Goal: Task Accomplishment & Management: Complete application form

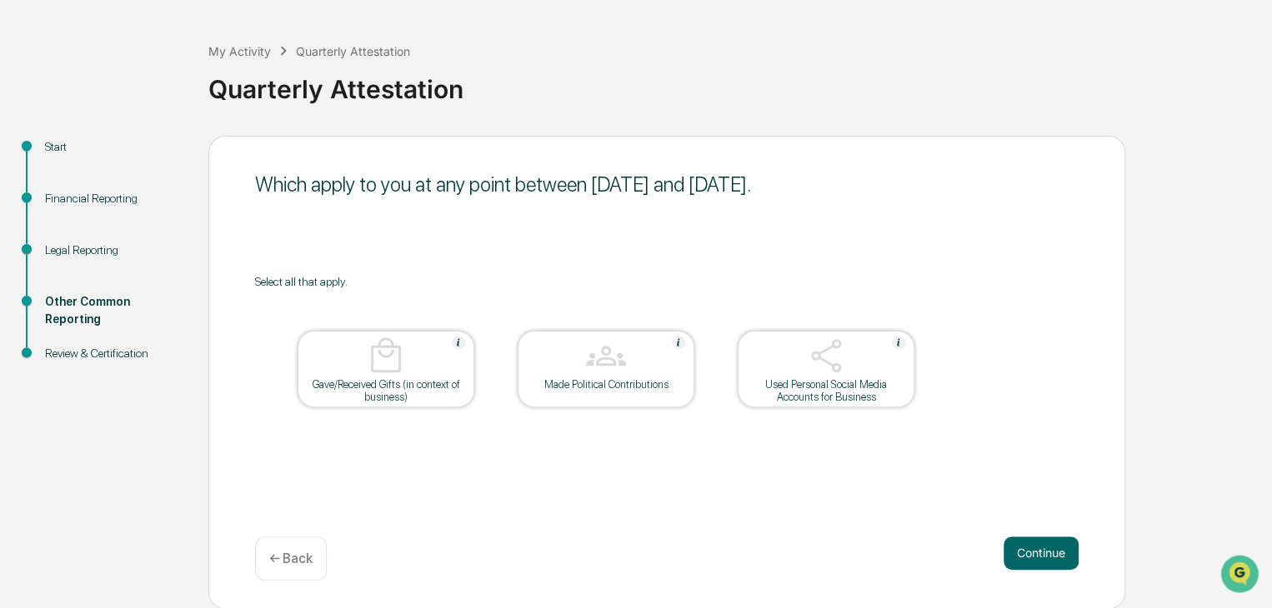
click at [299, 560] on p "← Back" at bounding box center [290, 559] width 43 height 16
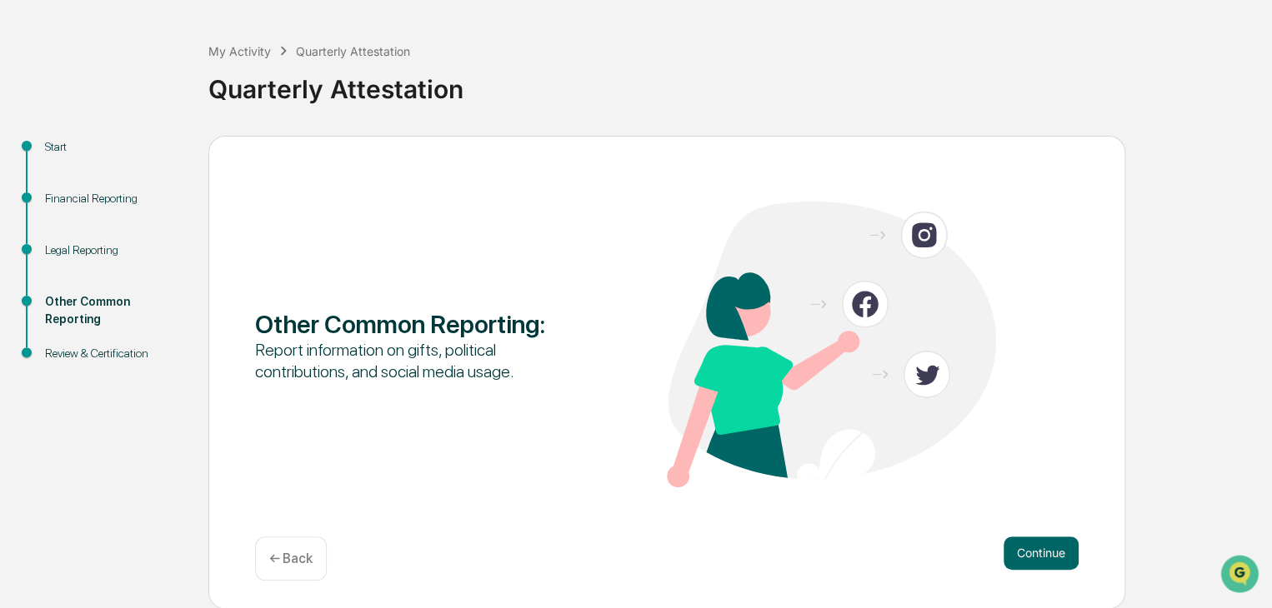
click at [290, 561] on p "← Back" at bounding box center [290, 559] width 43 height 16
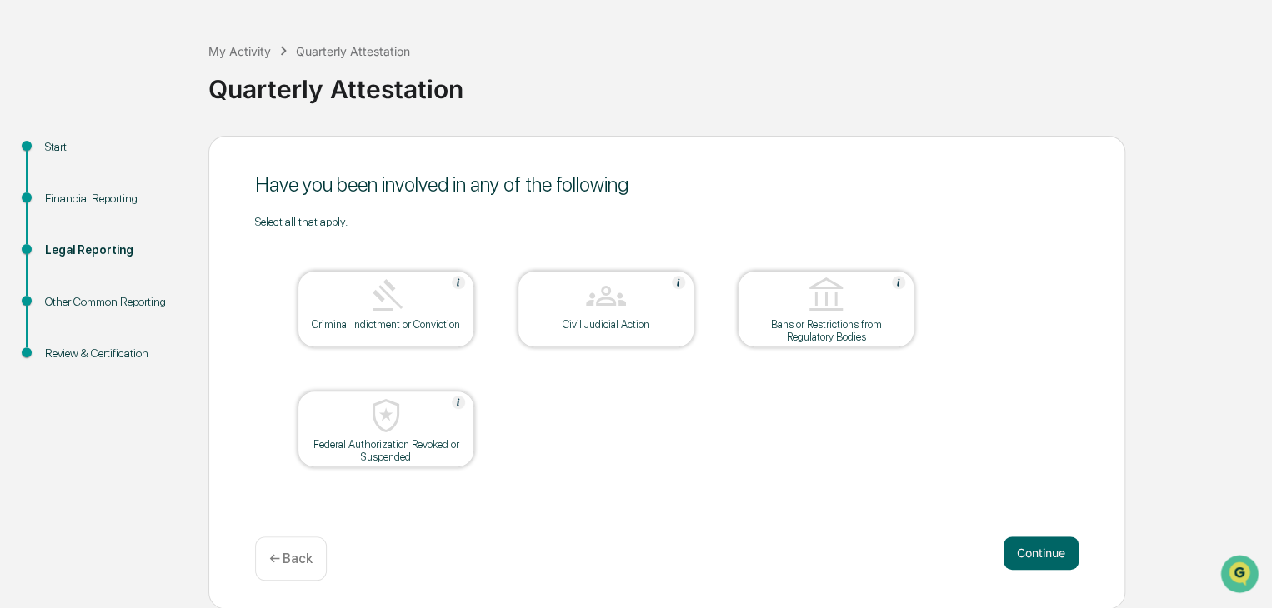
click at [290, 561] on p "← Back" at bounding box center [290, 559] width 43 height 16
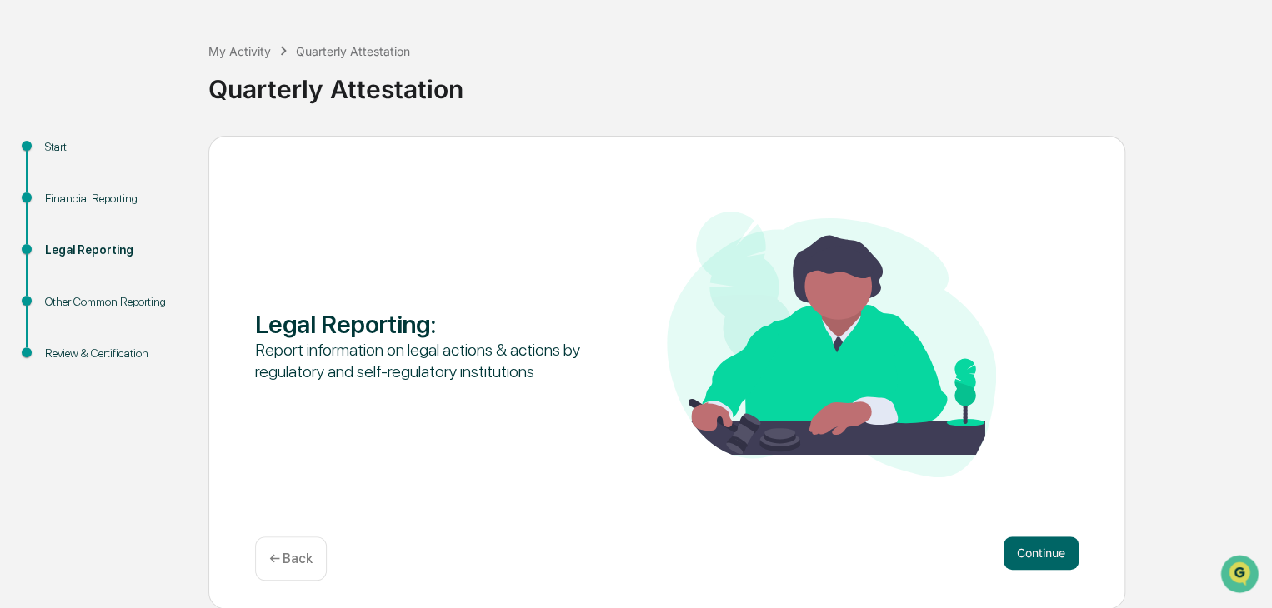
click at [290, 561] on p "← Back" at bounding box center [290, 559] width 43 height 16
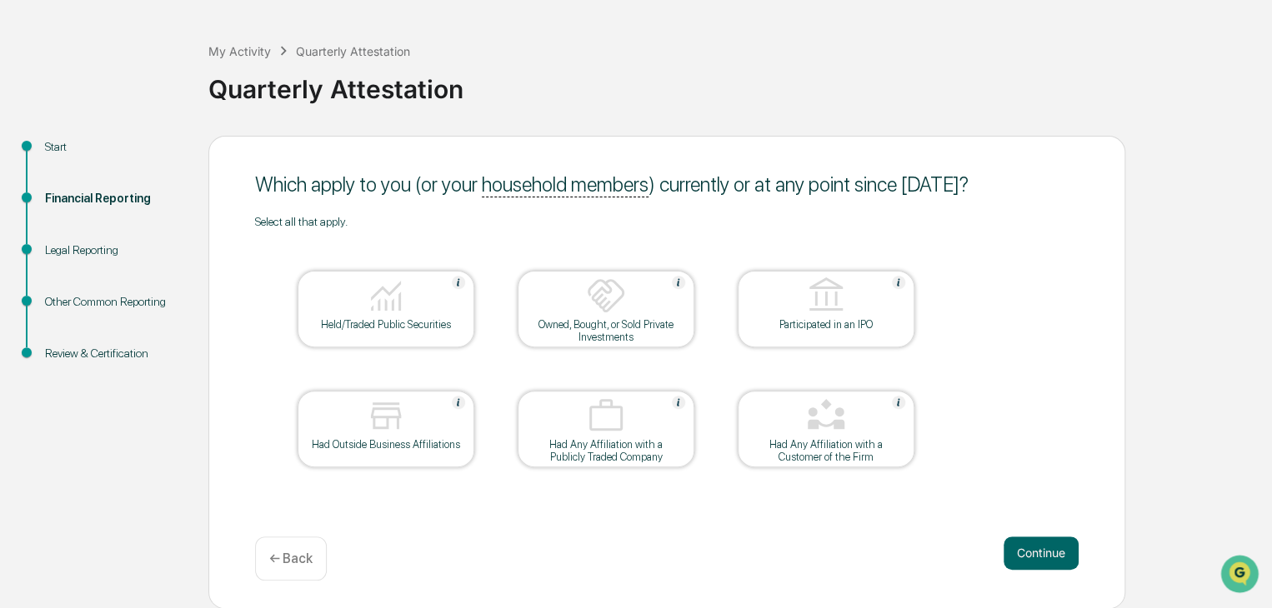
click at [290, 561] on p "← Back" at bounding box center [290, 559] width 43 height 16
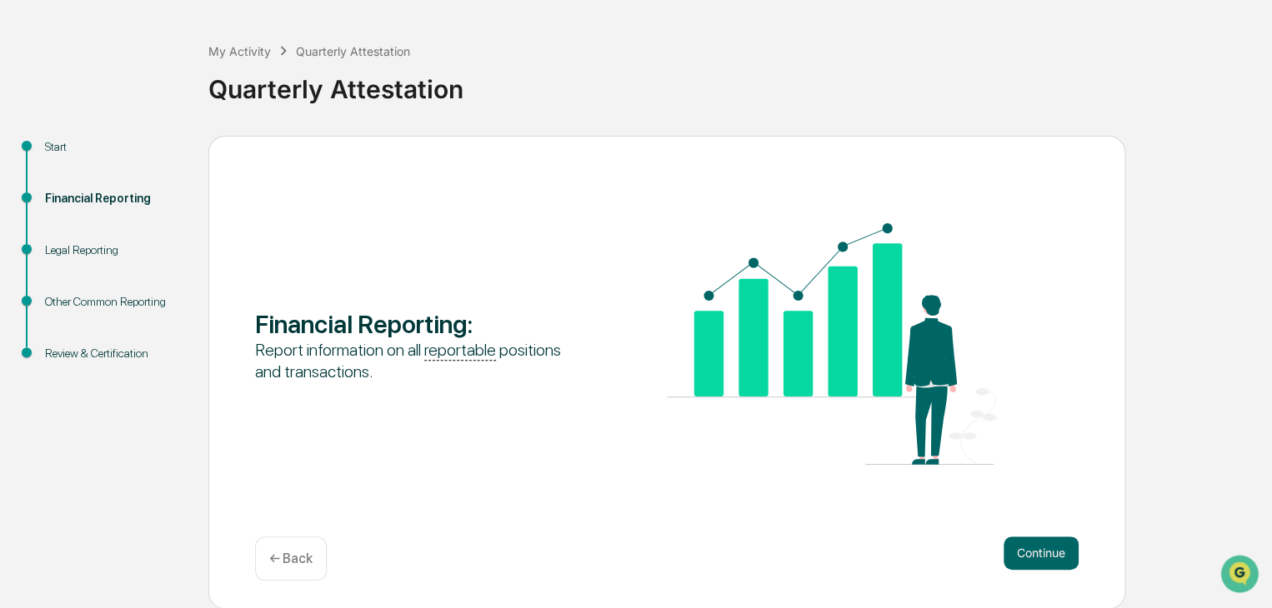
click at [290, 561] on p "← Back" at bounding box center [290, 559] width 43 height 16
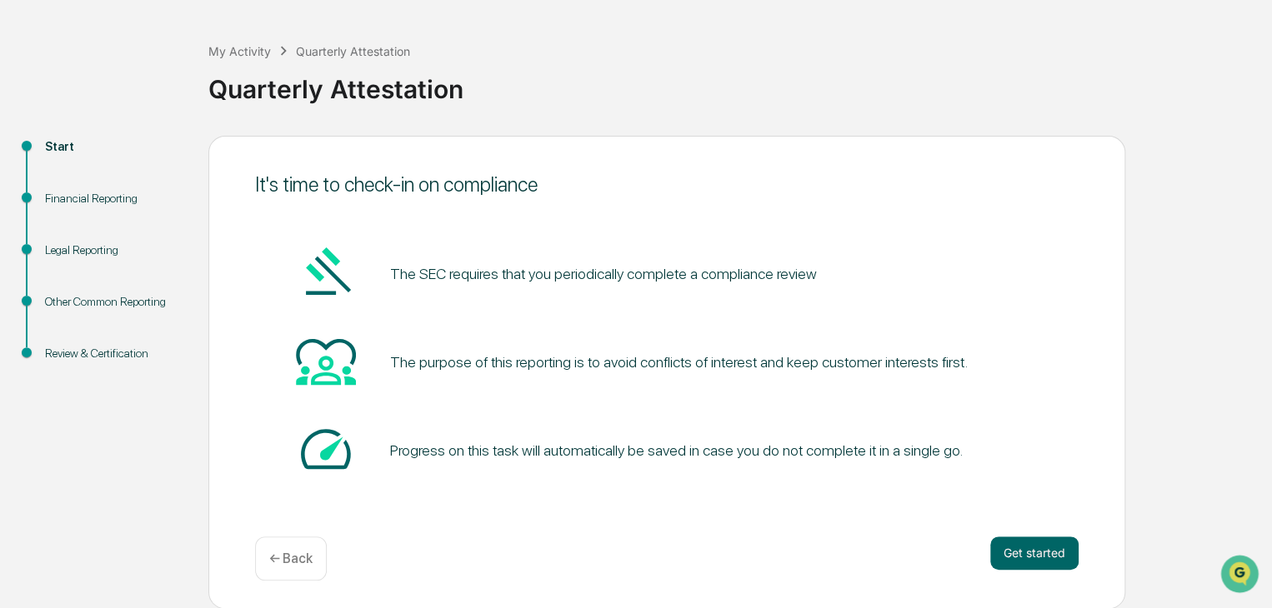
click at [290, 561] on p "← Back" at bounding box center [290, 559] width 43 height 16
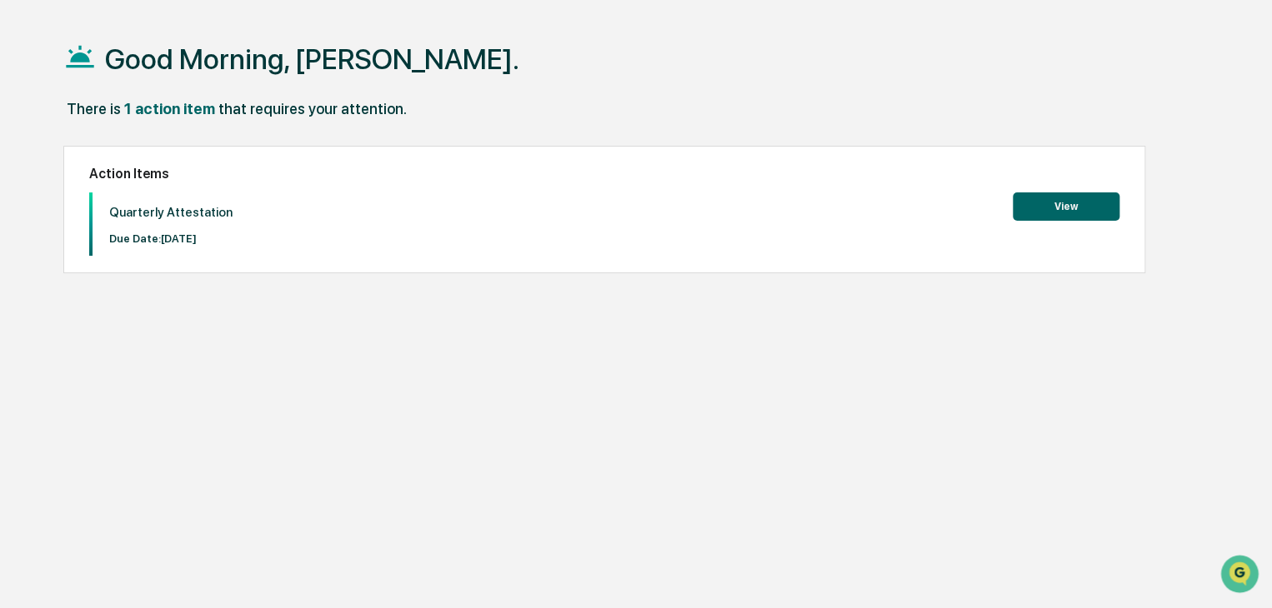
click at [1054, 198] on button "View" at bounding box center [1066, 207] width 107 height 28
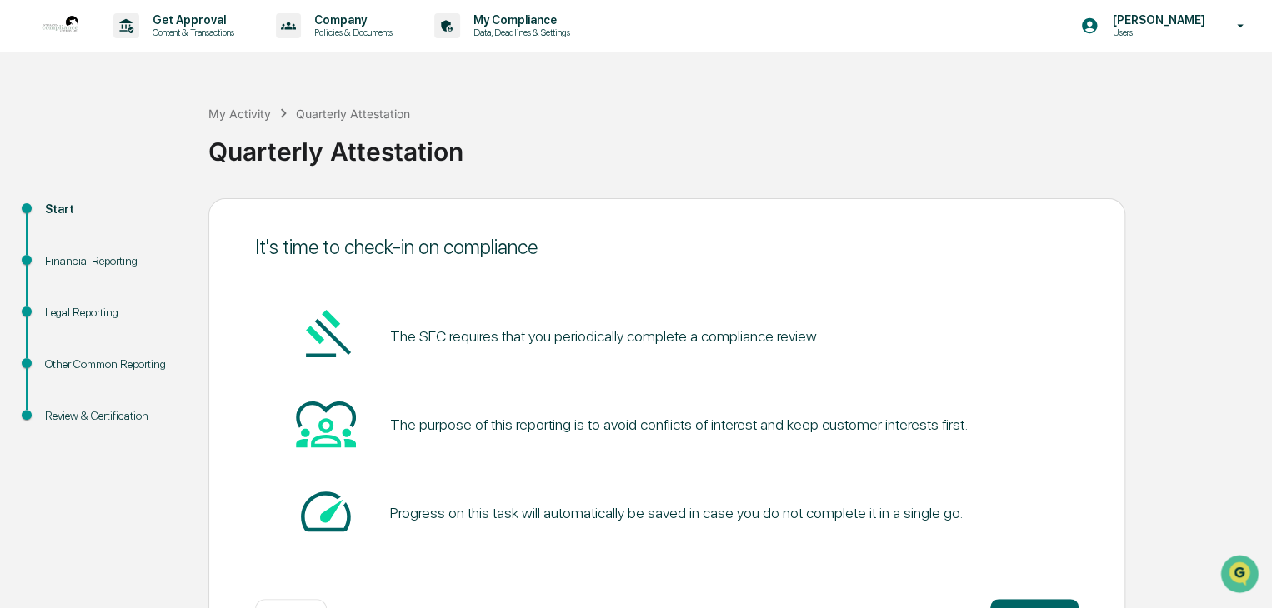
scroll to position [63, 0]
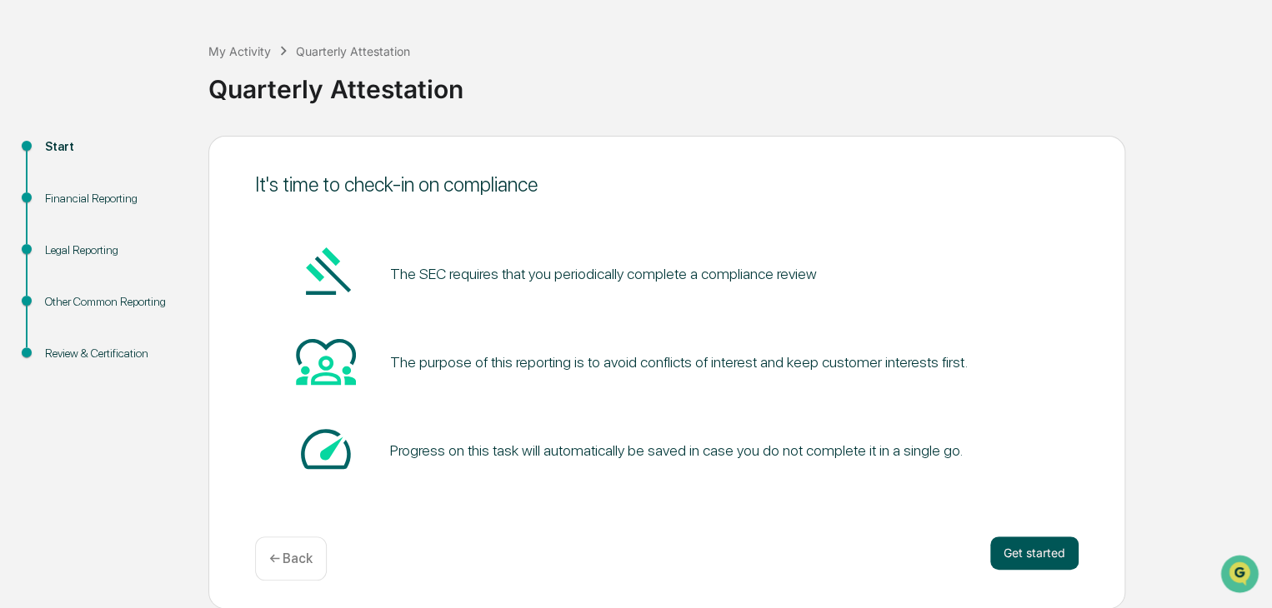
click at [1015, 545] on button "Get started" at bounding box center [1034, 553] width 88 height 33
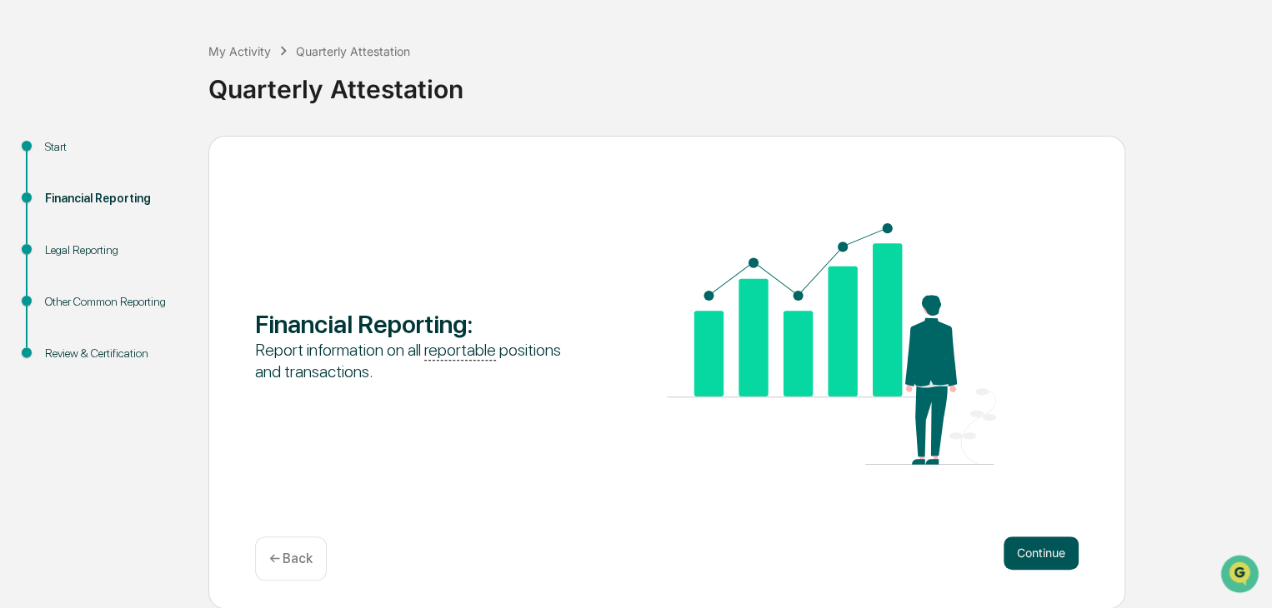
click at [1027, 555] on button "Continue" at bounding box center [1040, 553] width 75 height 33
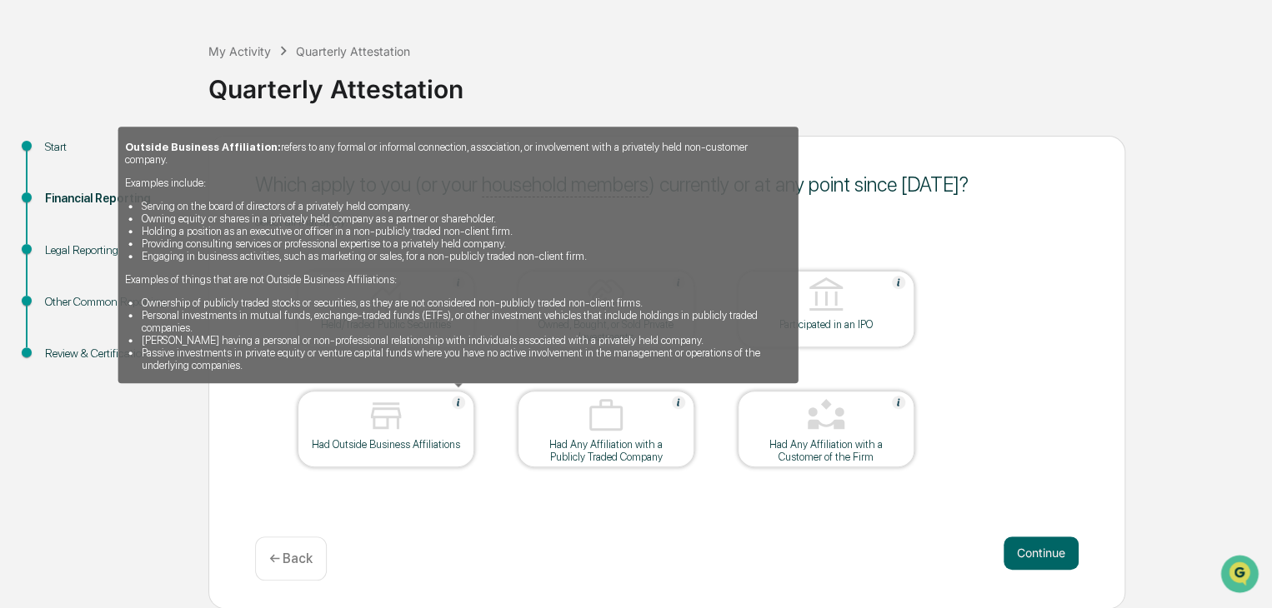
click at [458, 400] on img at bounding box center [458, 402] width 13 height 13
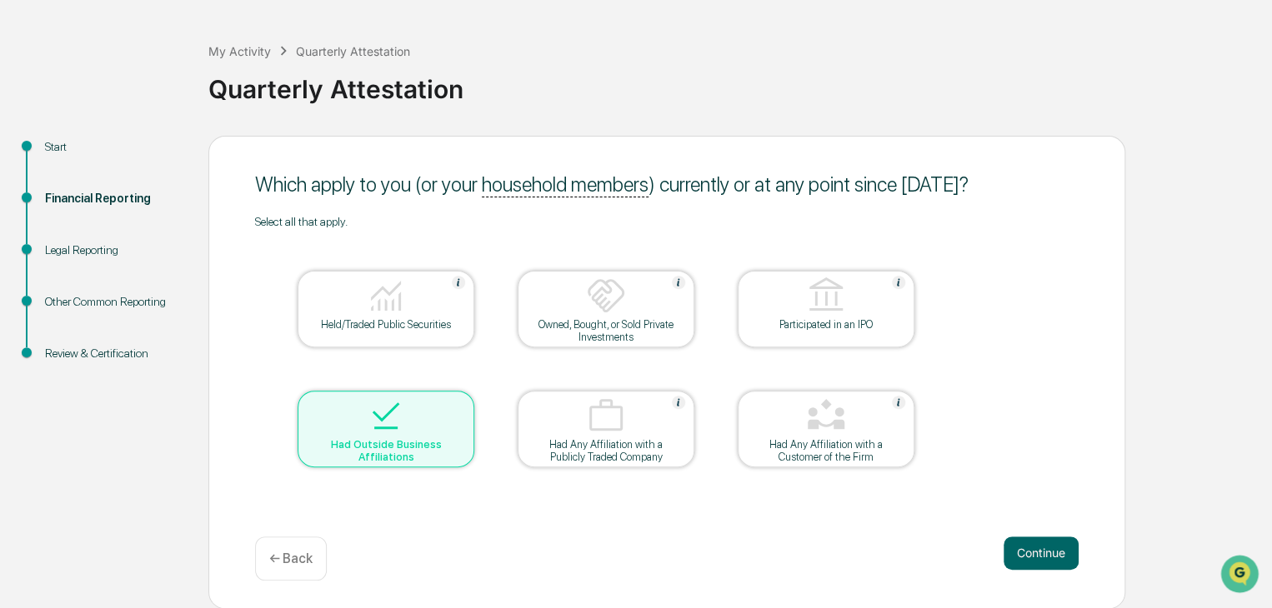
click at [458, 400] on div at bounding box center [386, 417] width 167 height 43
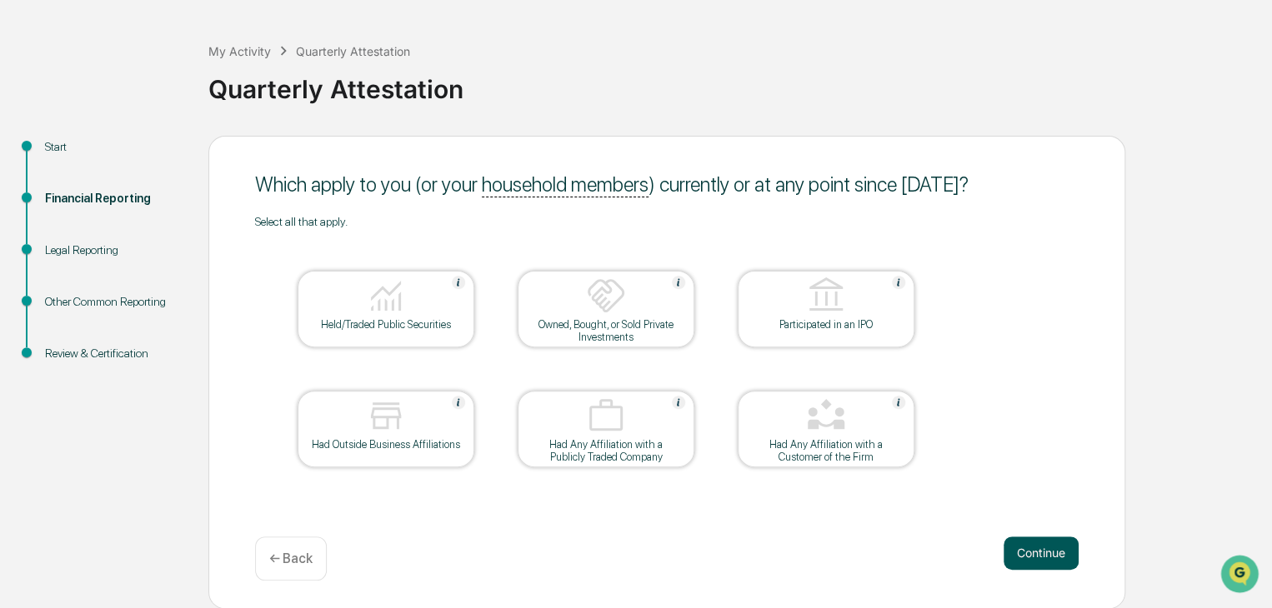
click at [1048, 553] on button "Continue" at bounding box center [1040, 553] width 75 height 33
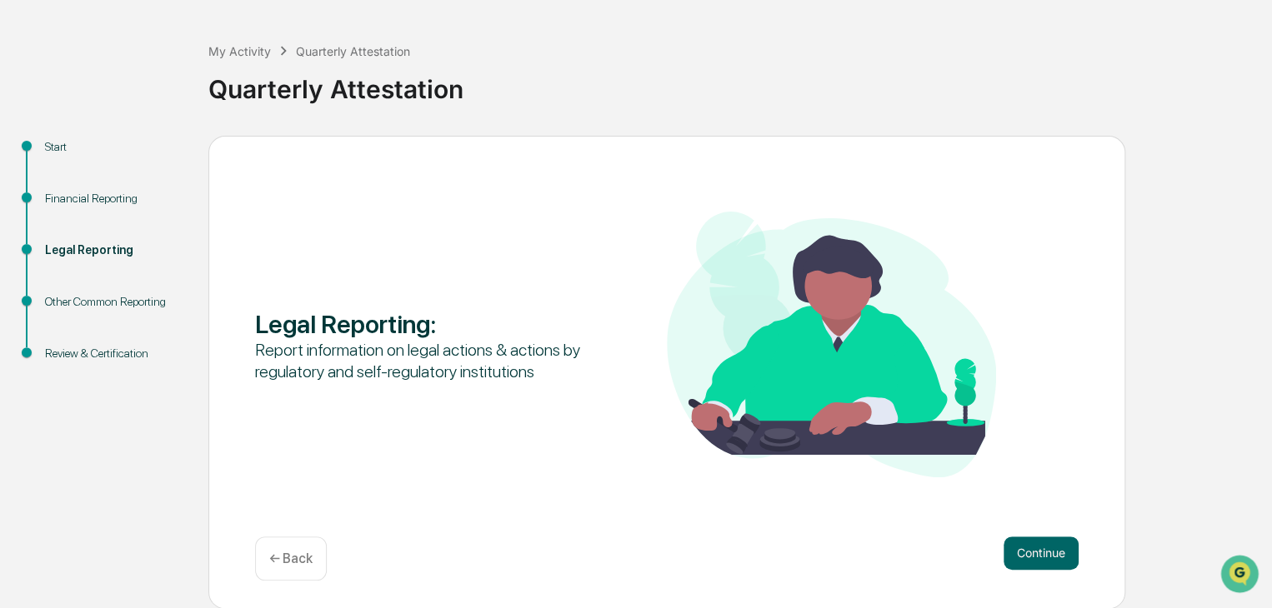
click at [290, 560] on p "← Back" at bounding box center [290, 559] width 43 height 16
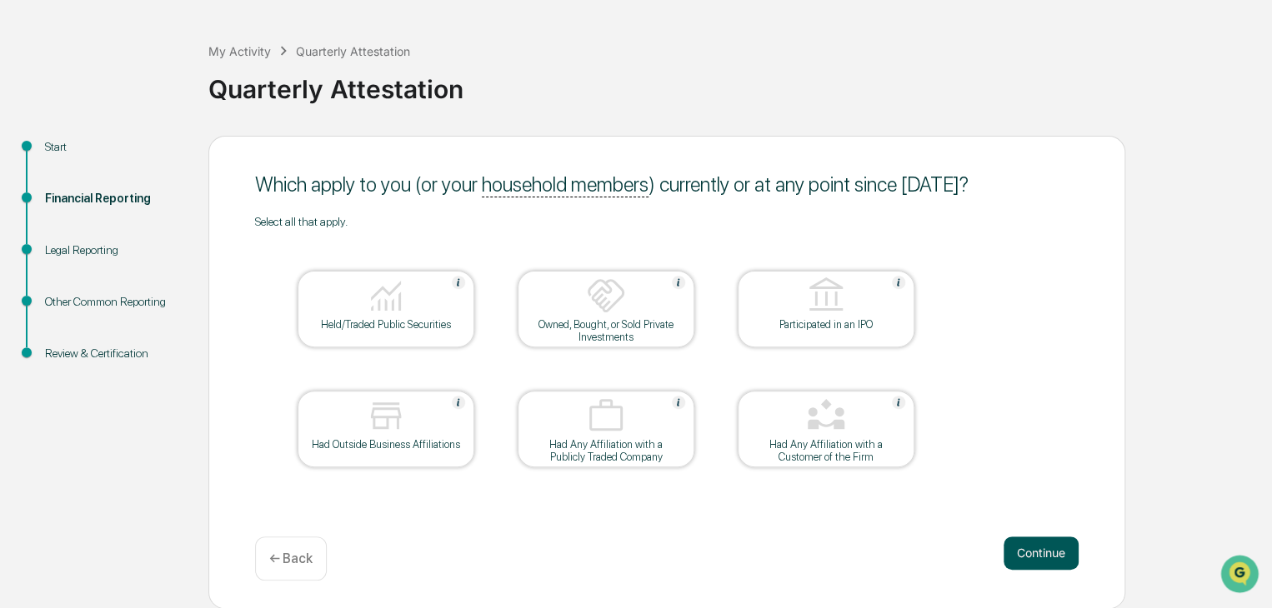
click at [1027, 544] on button "Continue" at bounding box center [1040, 553] width 75 height 33
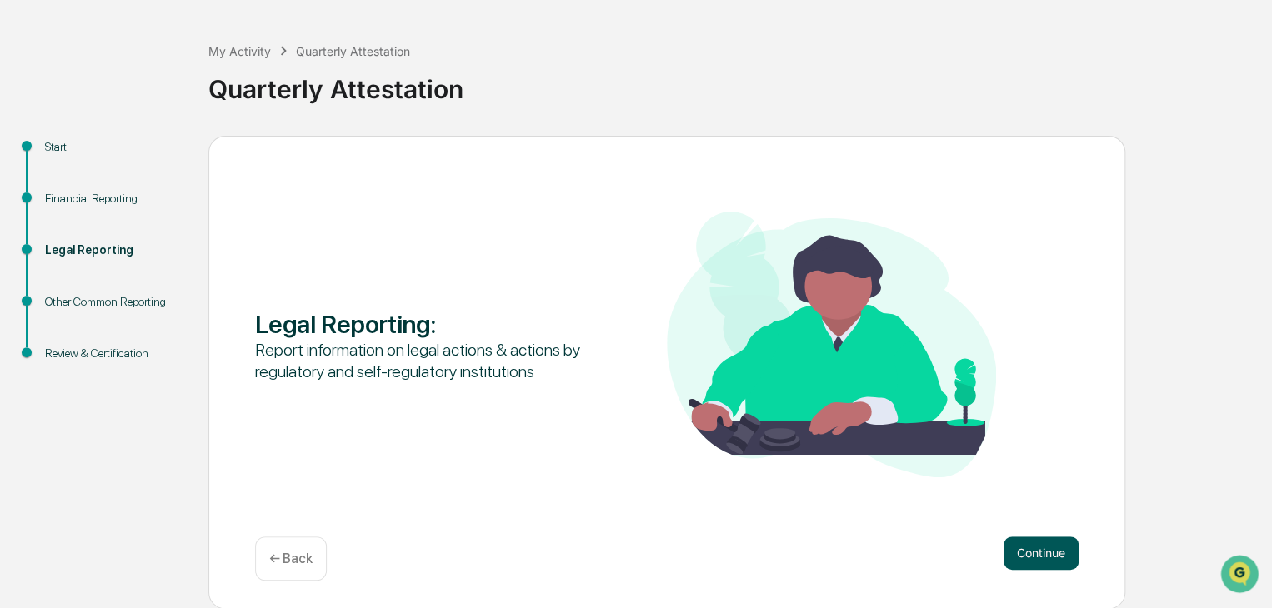
click at [1029, 544] on button "Continue" at bounding box center [1040, 553] width 75 height 33
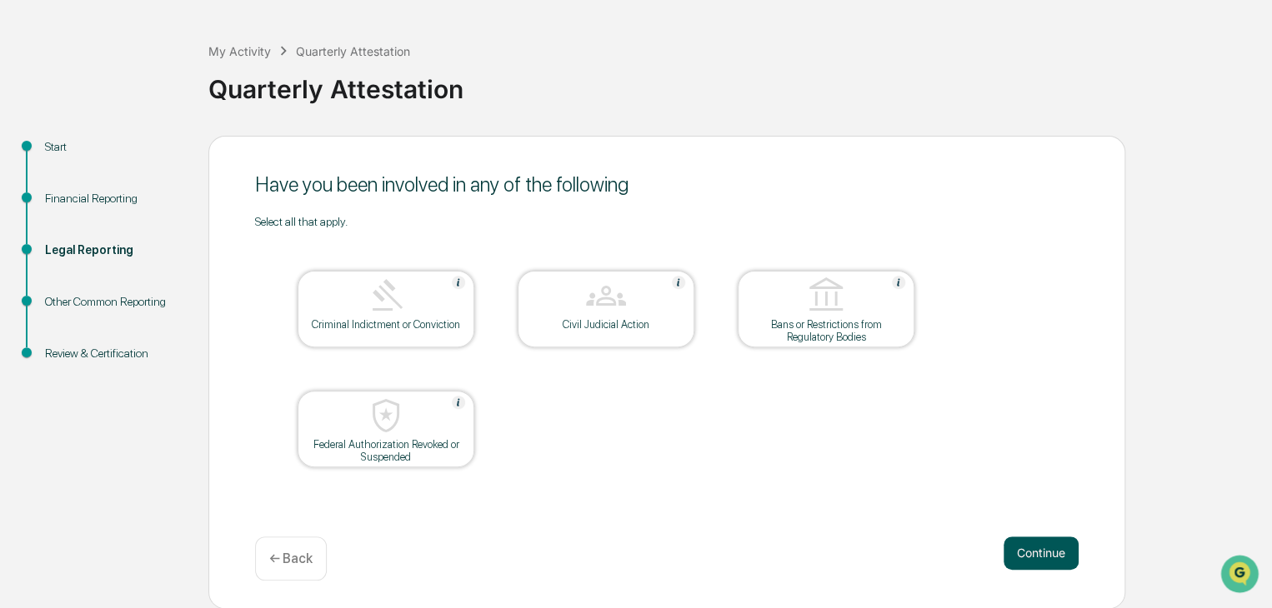
click at [1043, 546] on button "Continue" at bounding box center [1040, 553] width 75 height 33
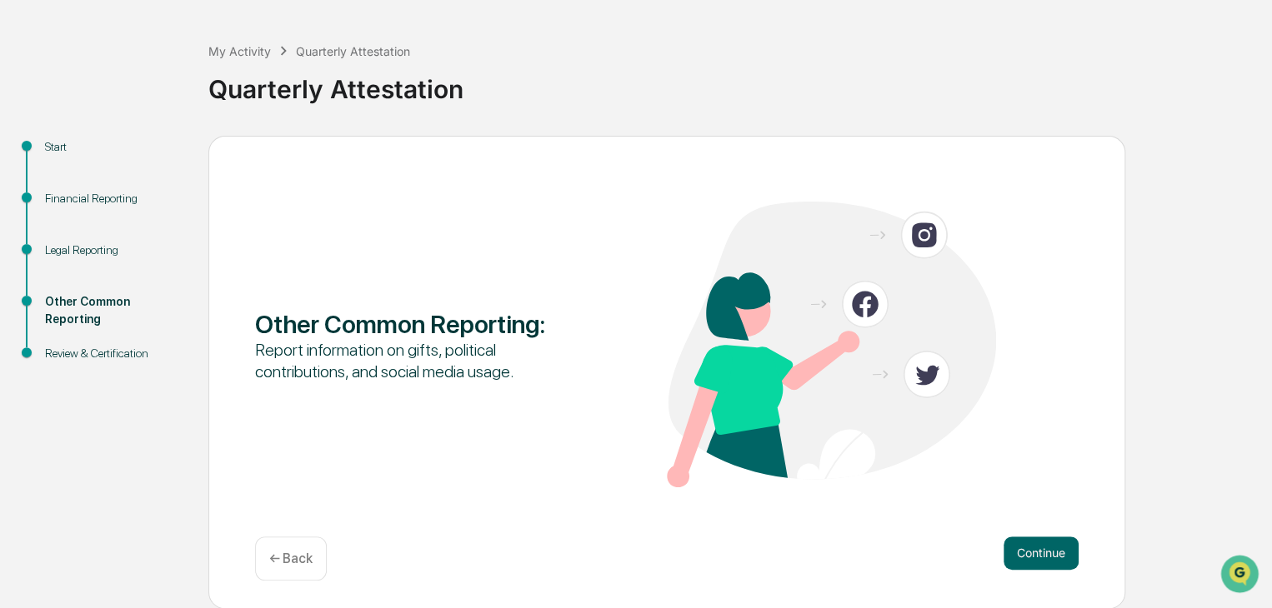
click at [1046, 534] on div "Other Common Reporting : Report information on gifts, political contributions, …" at bounding box center [666, 372] width 917 height 473
click at [1046, 537] on button "Continue" at bounding box center [1040, 553] width 75 height 33
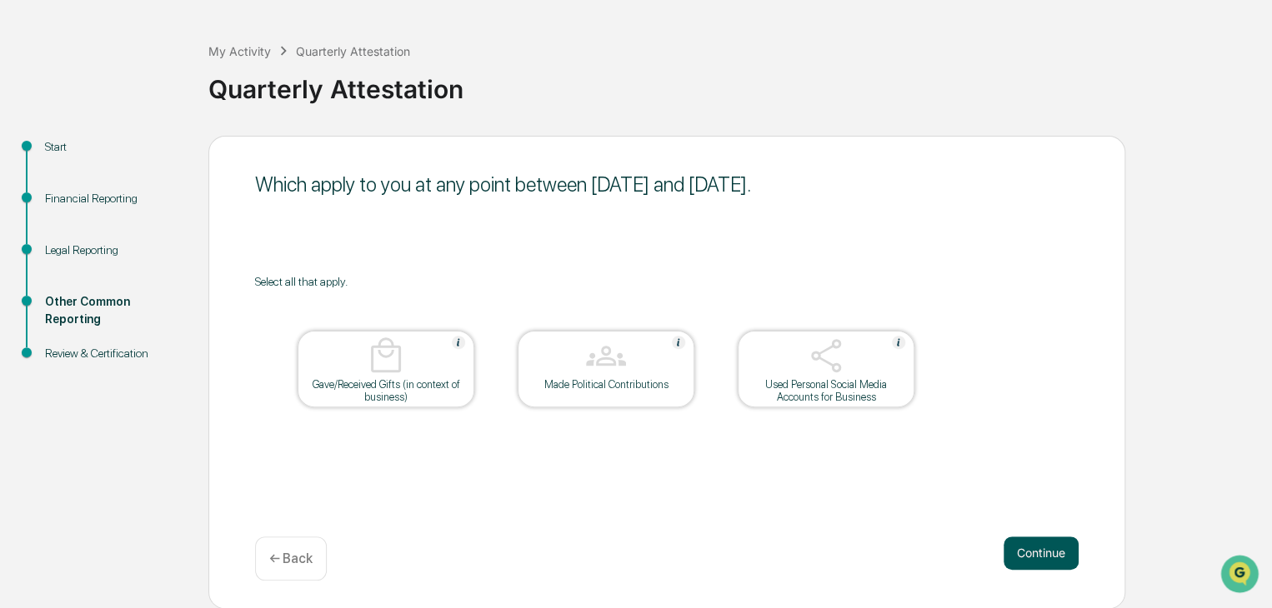
click at [1043, 551] on button "Continue" at bounding box center [1040, 553] width 75 height 33
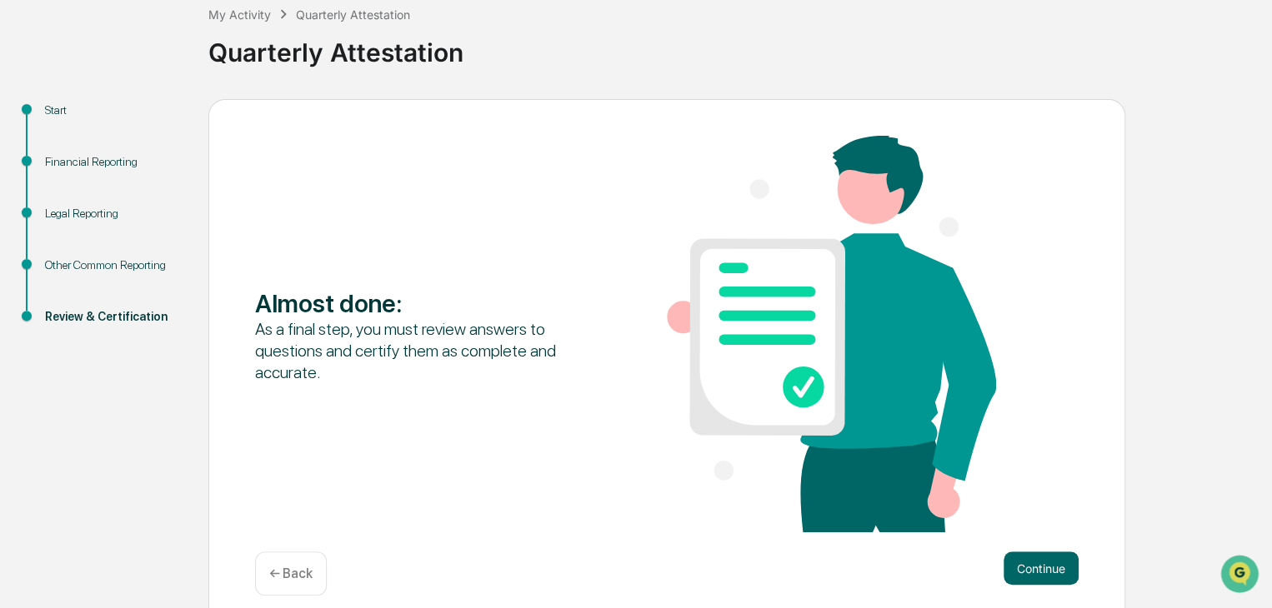
scroll to position [115, 0]
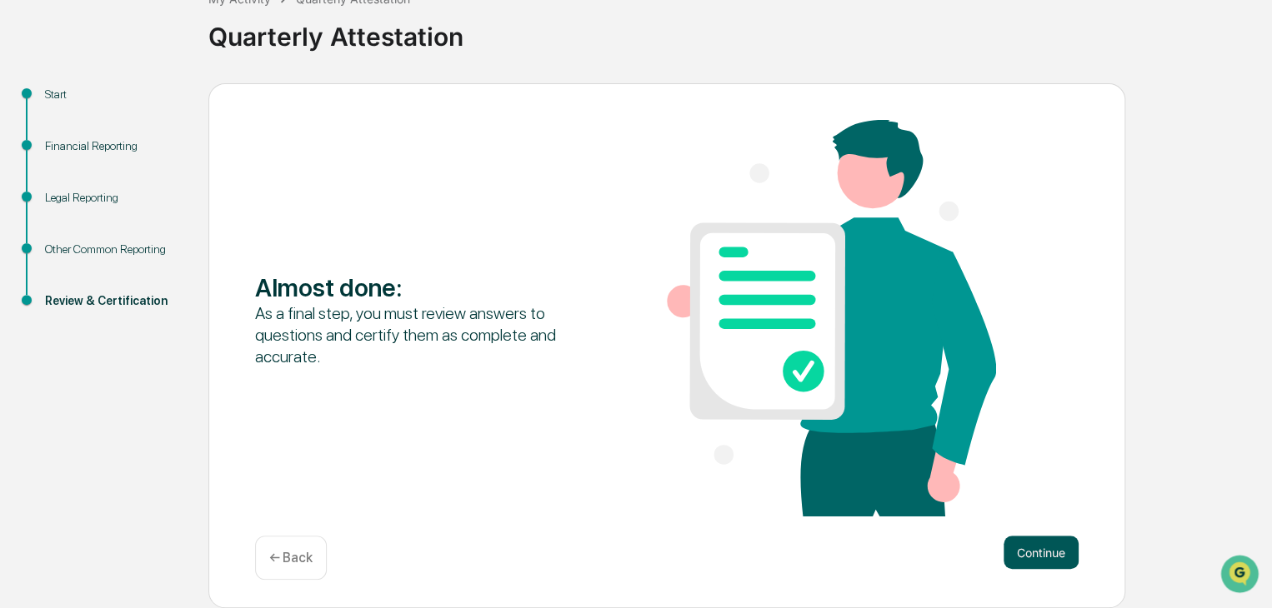
click at [1053, 558] on button "Continue" at bounding box center [1040, 552] width 75 height 33
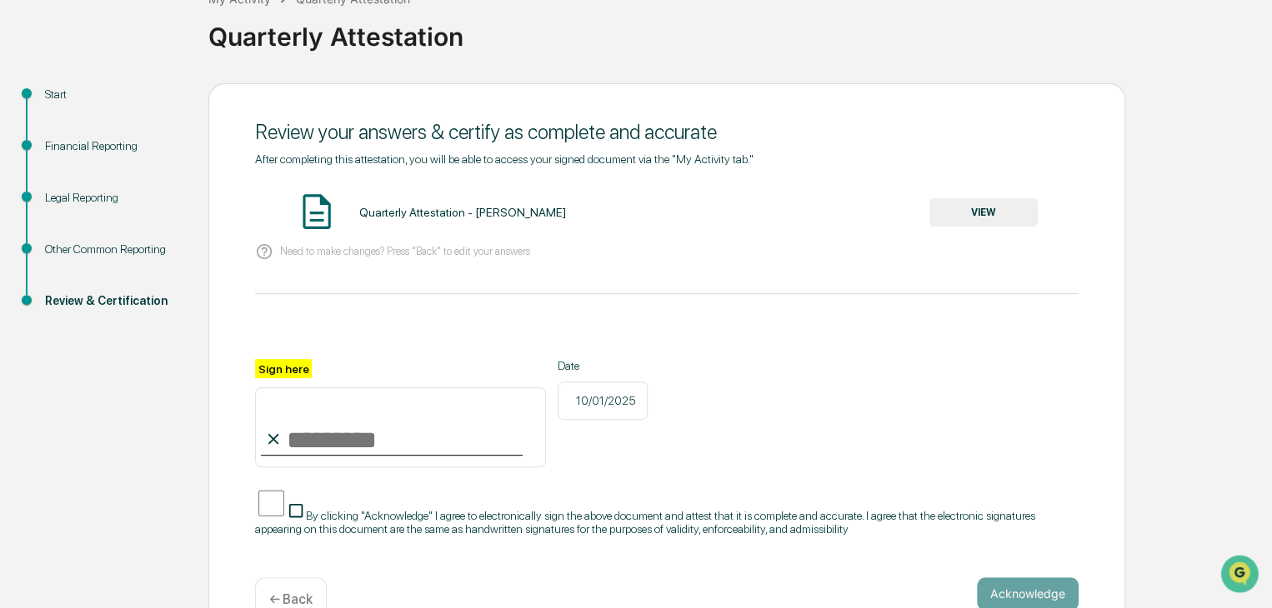
click at [958, 211] on button "VIEW" at bounding box center [983, 212] width 108 height 28
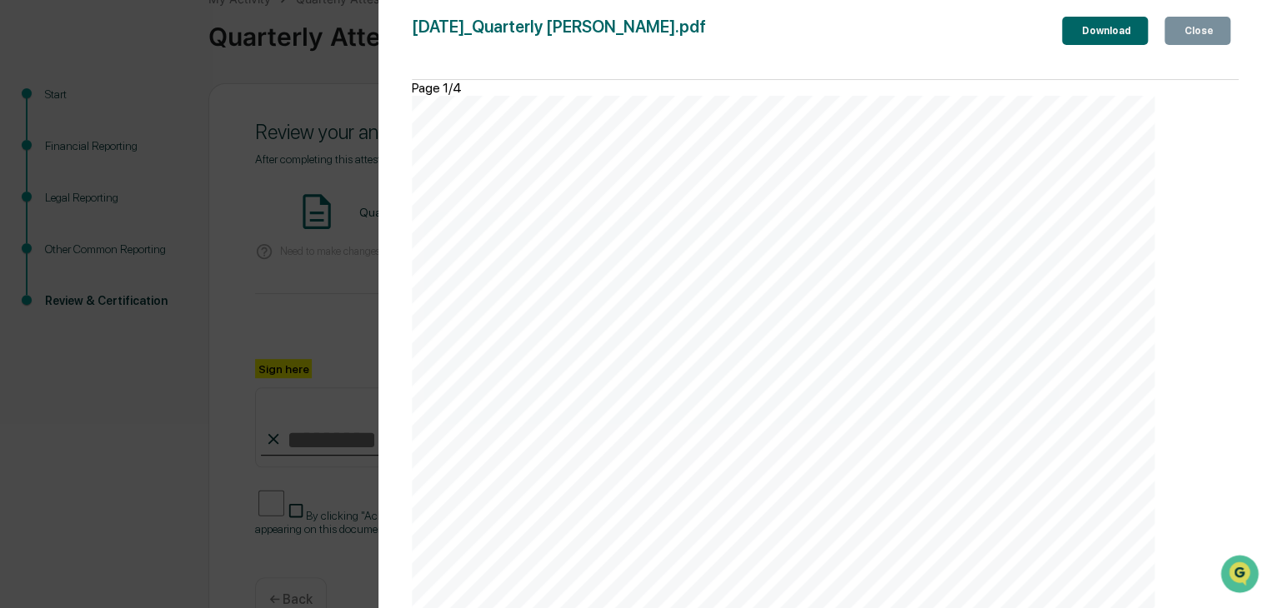
scroll to position [0, 0]
click at [1187, 25] on div "Close" at bounding box center [1197, 31] width 33 height 12
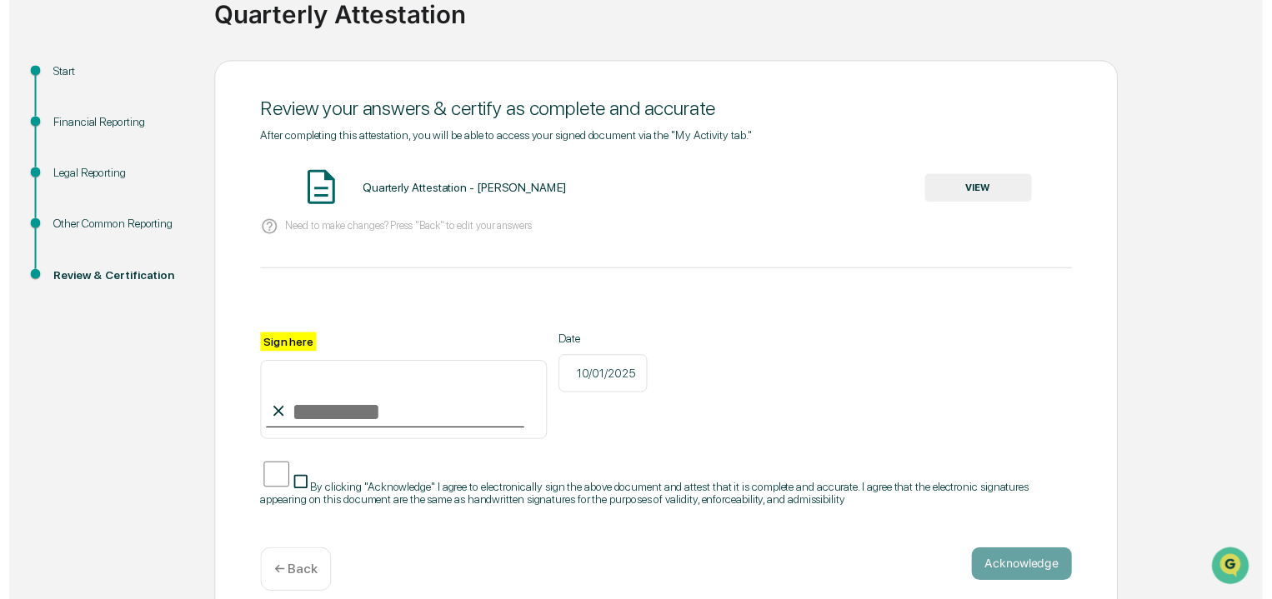
scroll to position [148, 0]
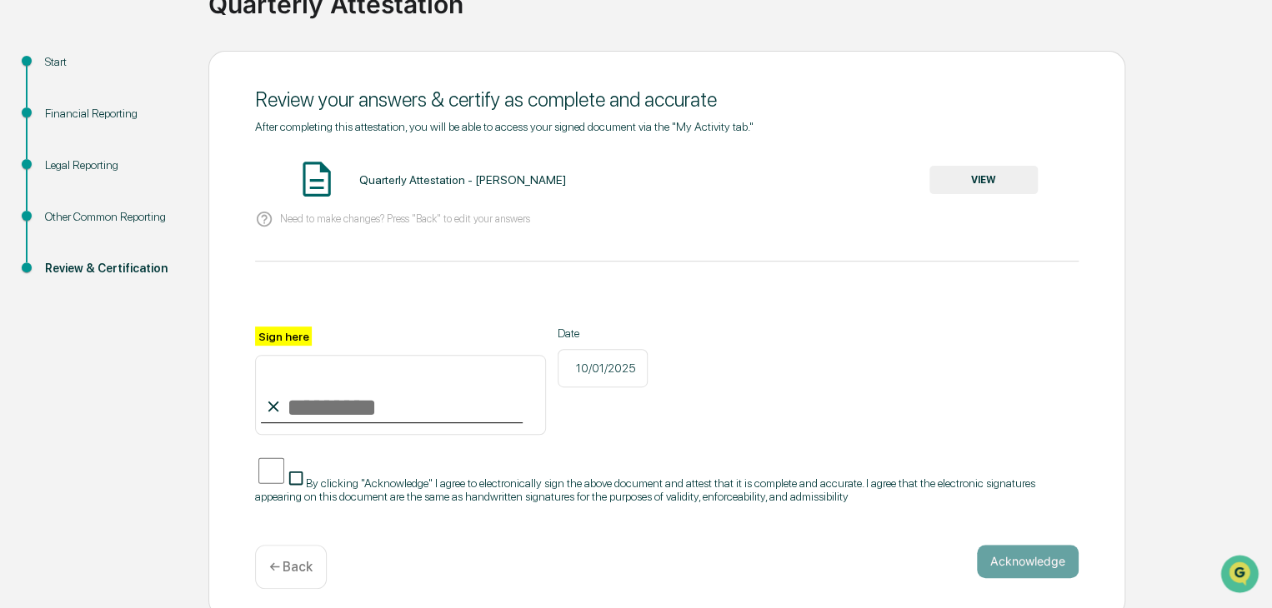
click at [298, 409] on input "Sign here" at bounding box center [400, 395] width 291 height 80
type input "**********"
click at [780, 364] on div "**********" at bounding box center [666, 381] width 823 height 108
click at [1018, 545] on button "Acknowledge" at bounding box center [1028, 561] width 102 height 33
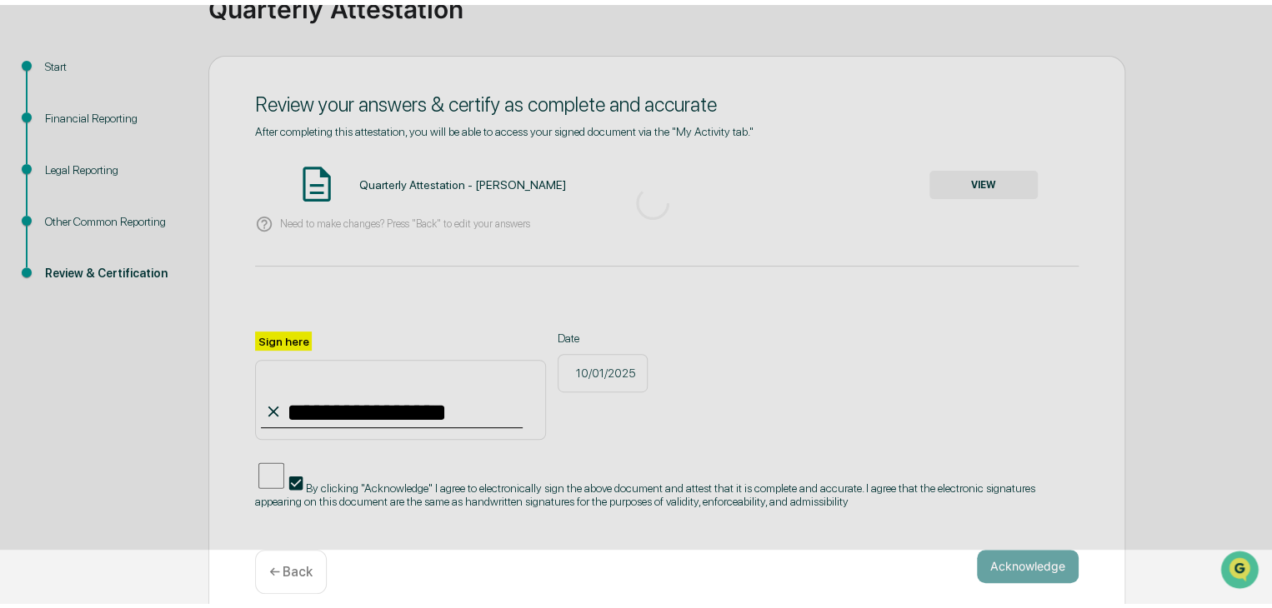
scroll to position [63, 0]
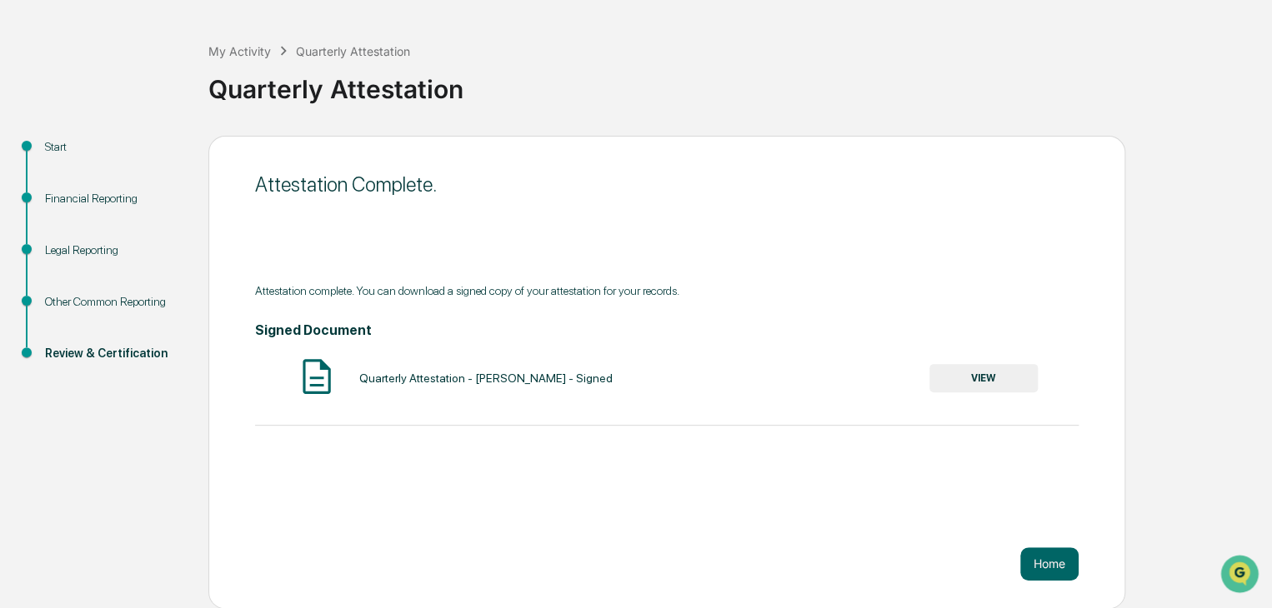
click at [1007, 378] on button "VIEW" at bounding box center [983, 378] width 108 height 28
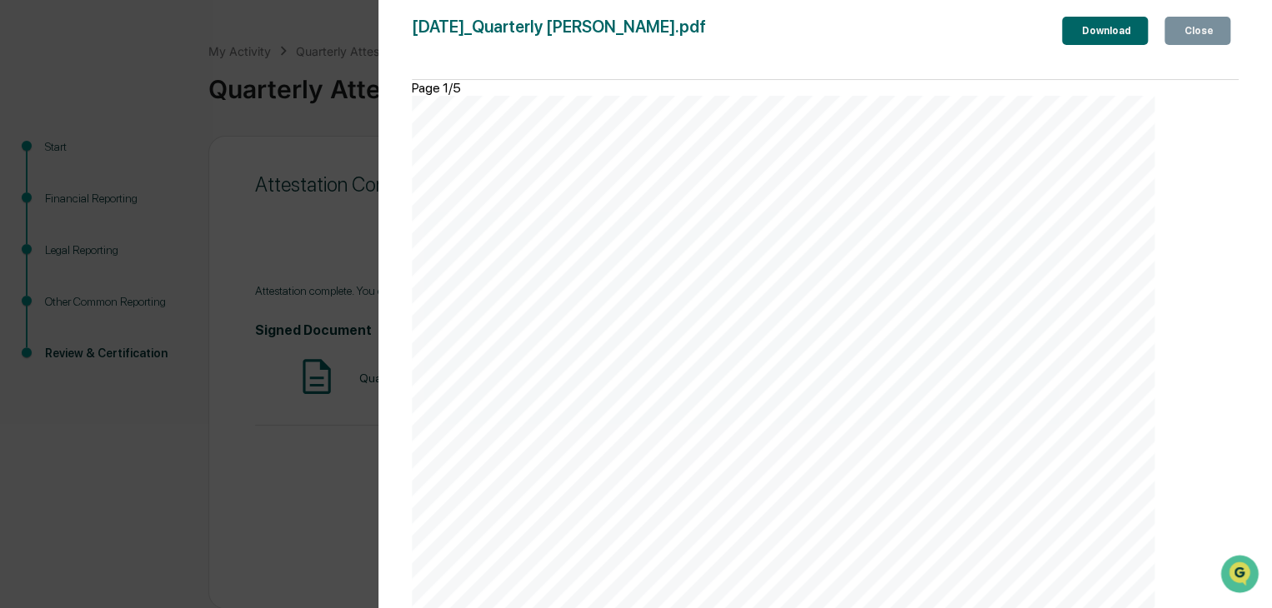
scroll to position [0, 0]
click at [1082, 29] on div "Download" at bounding box center [1104, 31] width 53 height 12
click at [296, 143] on div "Version History [DATE] 04:28 PM [PERSON_NAME] [DATE]_Quarterly [PERSON_NAME].pd…" at bounding box center [636, 304] width 1272 height 608
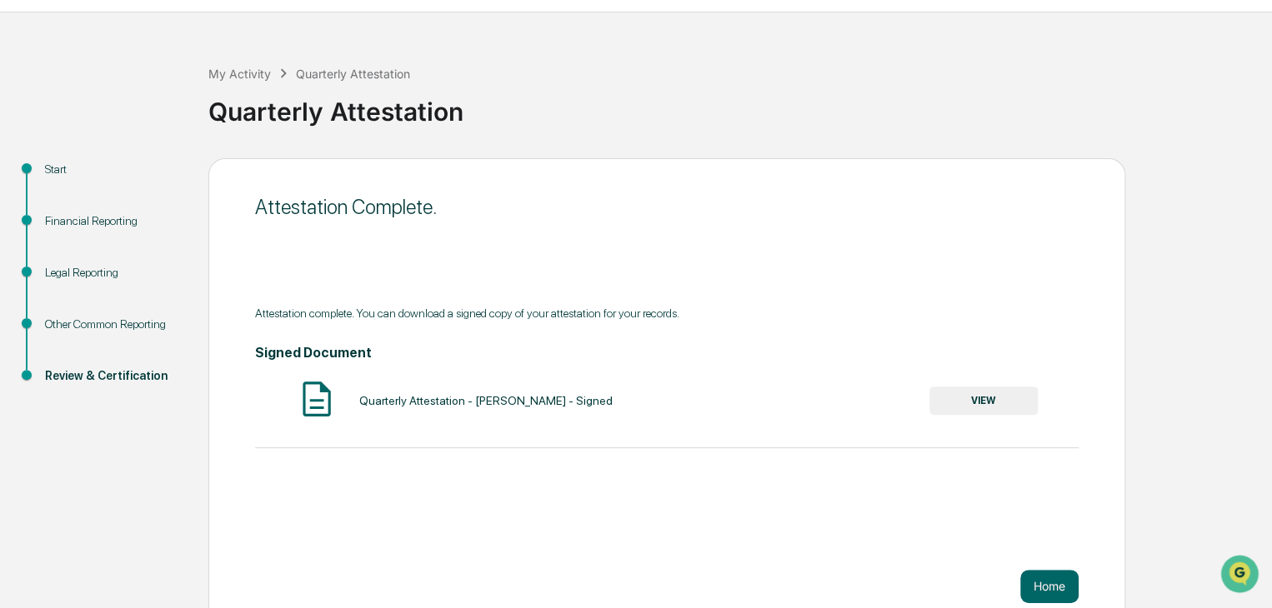
scroll to position [63, 0]
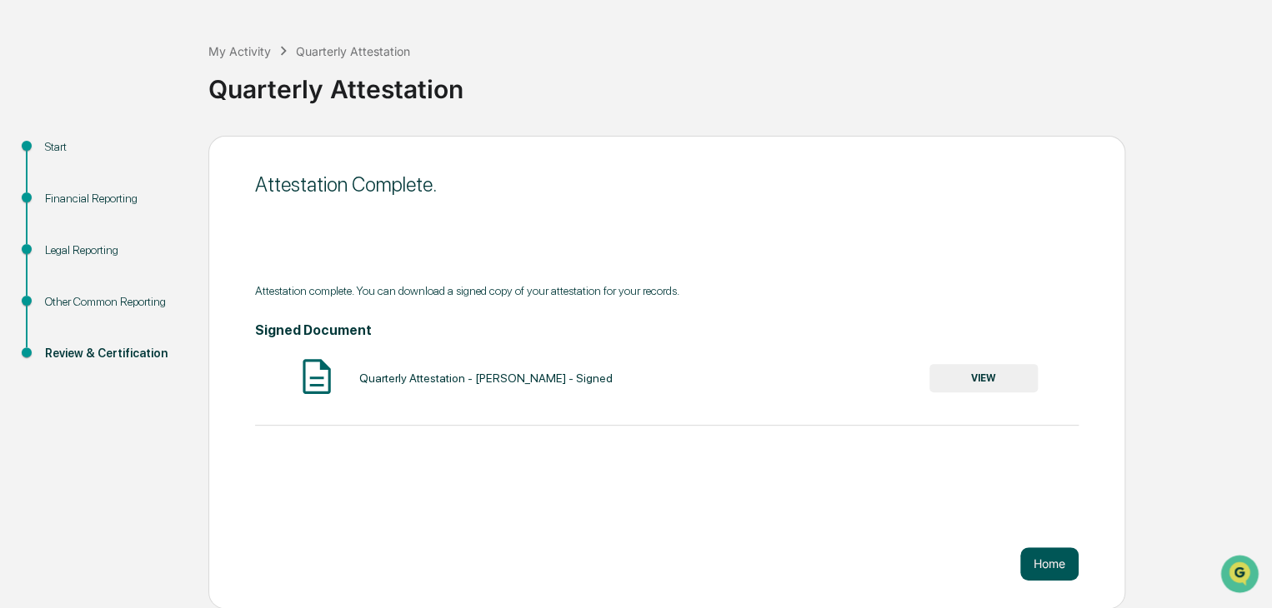
click at [1049, 555] on button "Home" at bounding box center [1049, 564] width 58 height 33
